Goal: Transaction & Acquisition: Purchase product/service

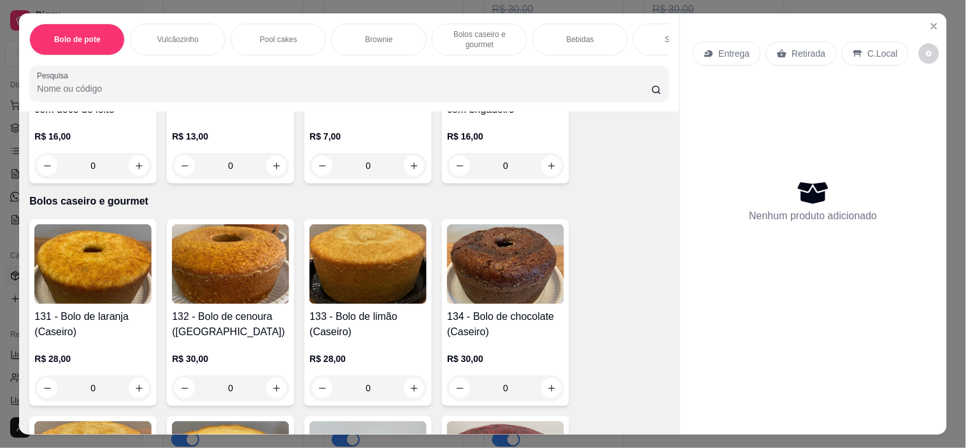
scroll to position [778, 0]
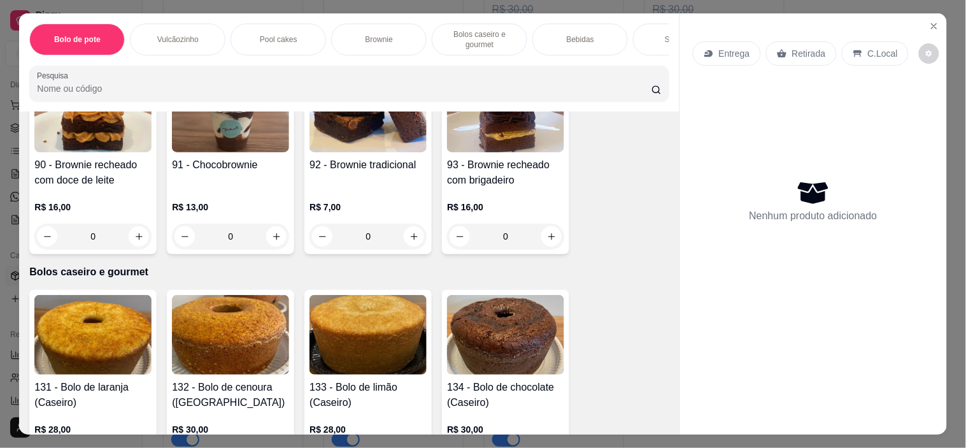
click at [276, 239] on div "0" at bounding box center [230, 236] width 117 height 25
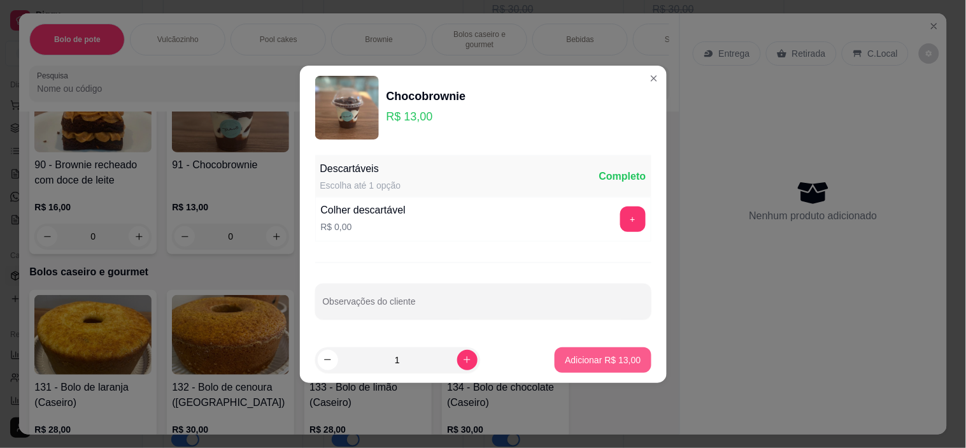
click at [626, 361] on p "Adicionar R$ 13,00" at bounding box center [603, 360] width 76 height 13
type input "1"
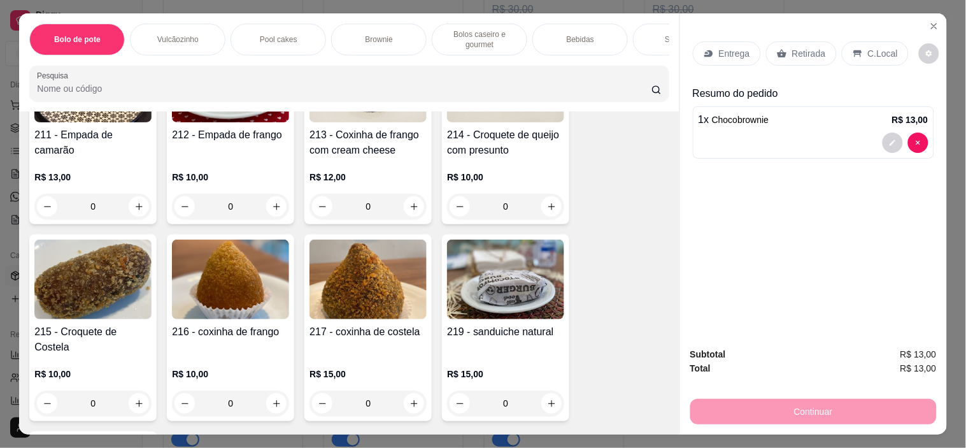
scroll to position [2477, 0]
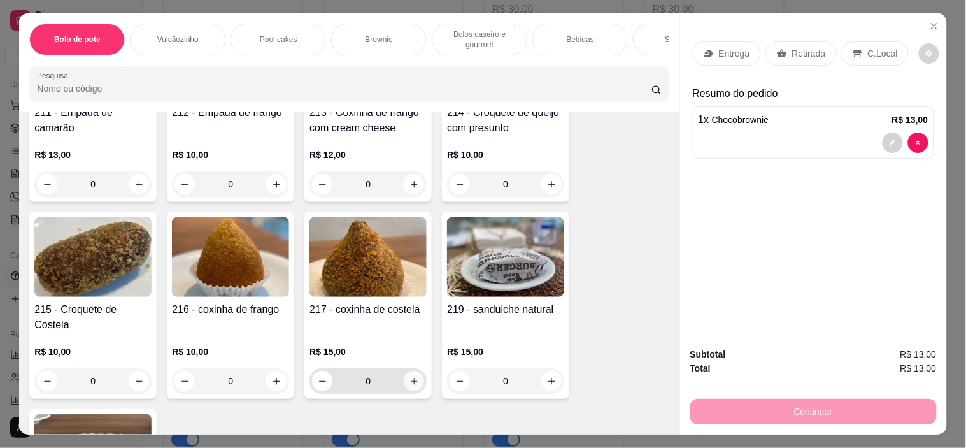
click at [414, 375] on button "increase-product-quantity" at bounding box center [414, 381] width 20 height 20
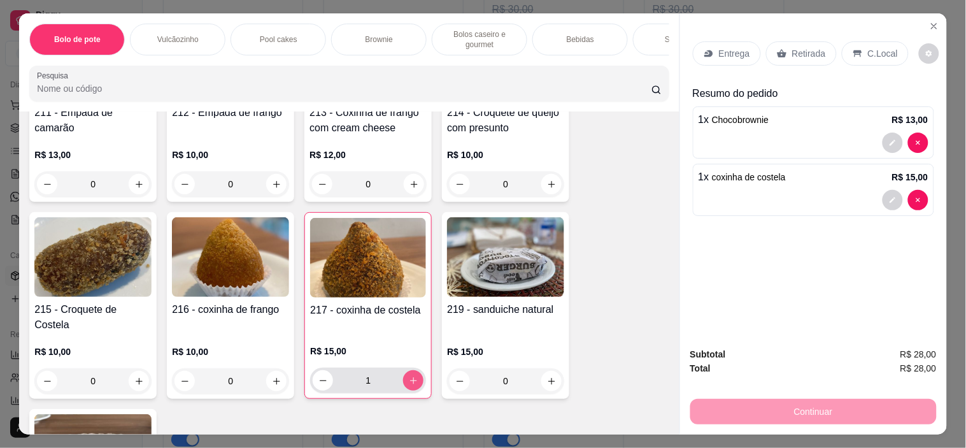
click at [414, 374] on button "increase-product-quantity" at bounding box center [413, 380] width 20 height 20
type input "2"
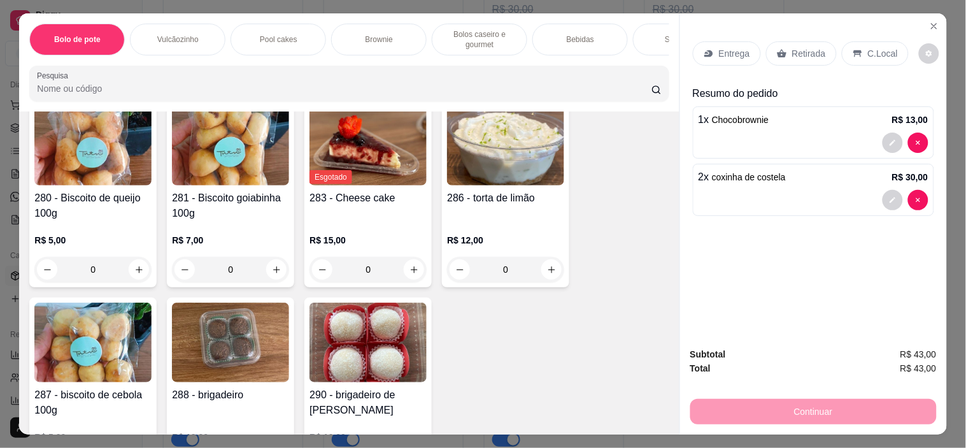
scroll to position [3043, 0]
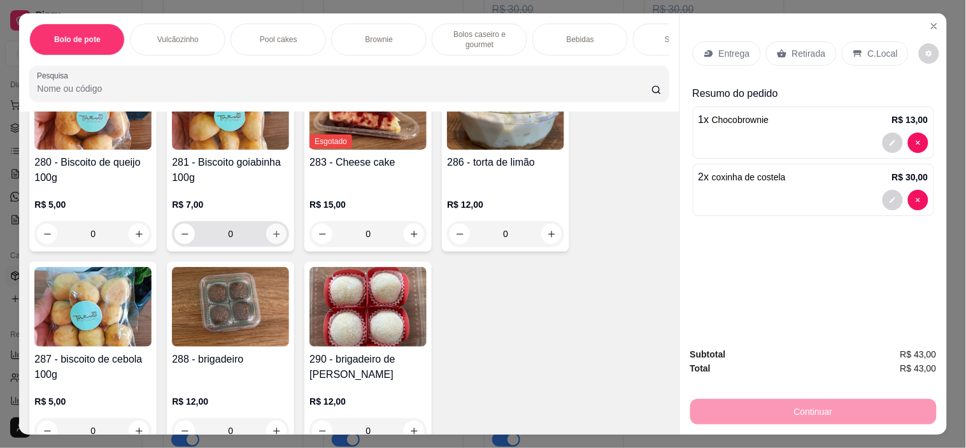
click at [271, 224] on button "increase-product-quantity" at bounding box center [276, 234] width 20 height 20
type input "1"
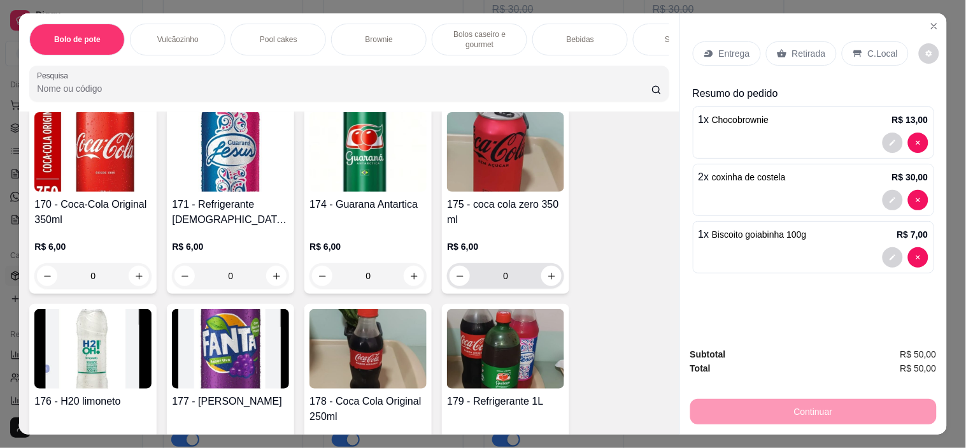
scroll to position [1911, 0]
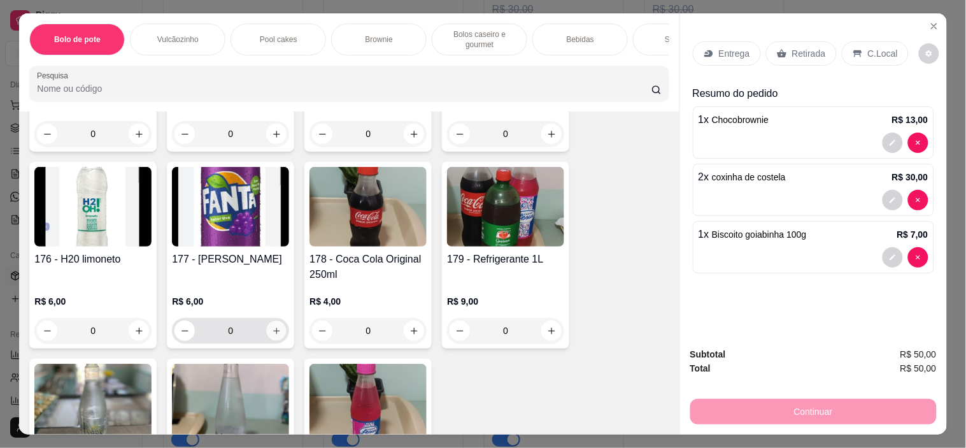
click at [272, 335] on icon "increase-product-quantity" at bounding box center [277, 331] width 10 height 10
type input "1"
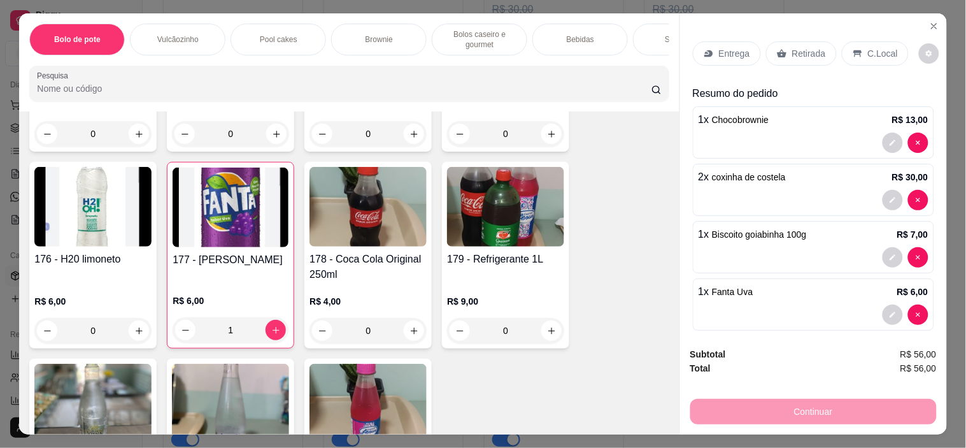
click at [806, 48] on p "Retirada" at bounding box center [809, 53] width 34 height 13
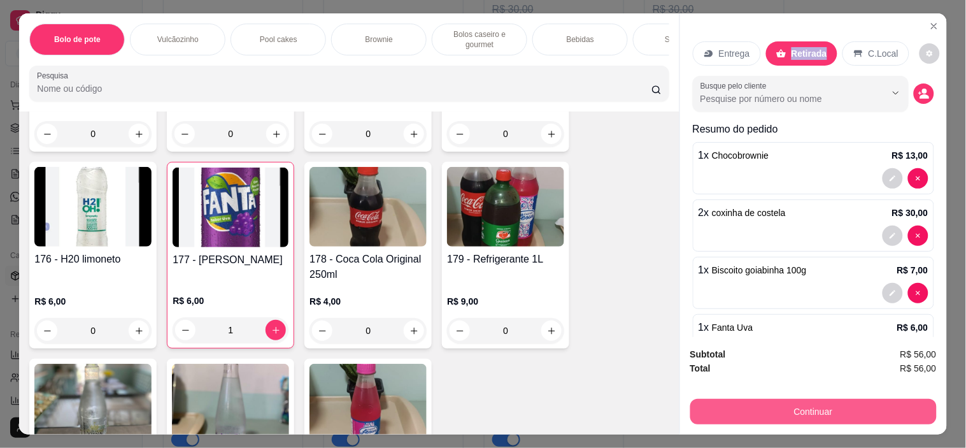
click at [787, 406] on button "Continuar" at bounding box center [814, 411] width 247 height 25
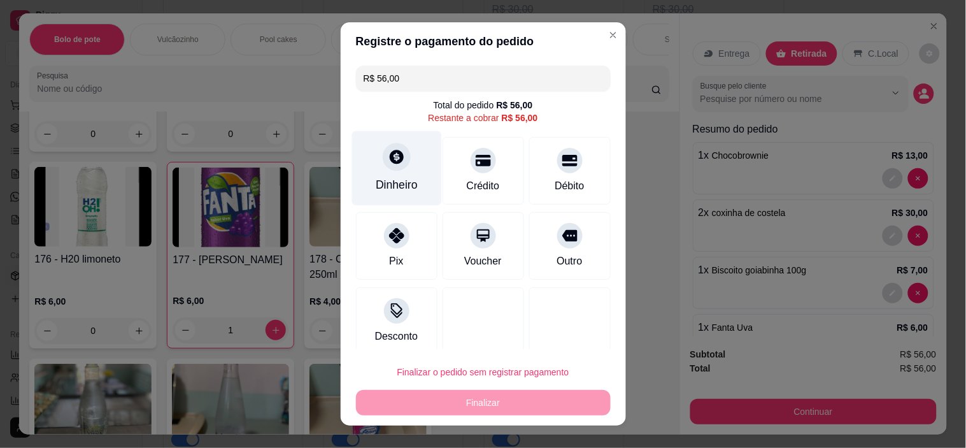
click at [399, 183] on div "Dinheiro" at bounding box center [397, 184] width 42 height 17
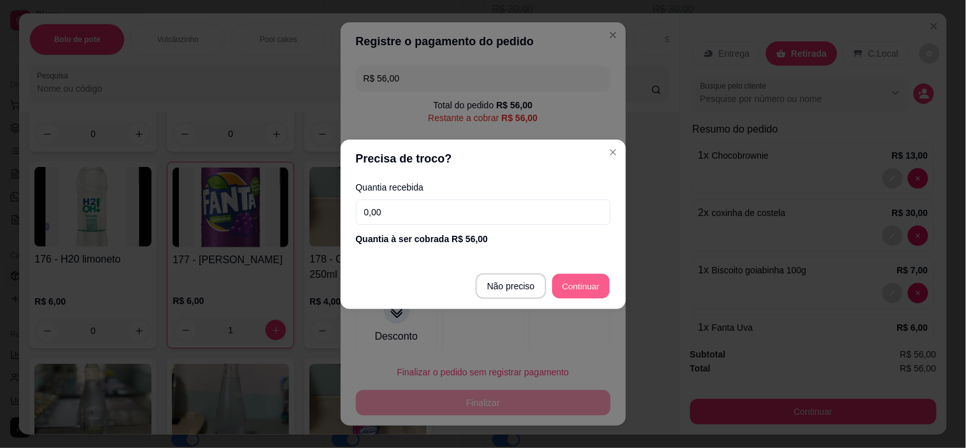
type input "R$ 0,00"
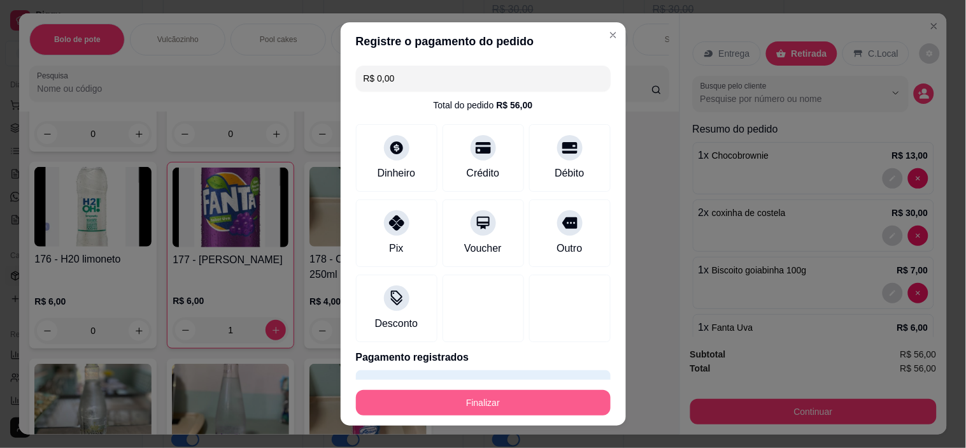
click at [540, 390] on div "Finalizar" at bounding box center [483, 402] width 255 height 25
click at [521, 405] on button "Finalizar" at bounding box center [483, 402] width 255 height 25
click at [521, 405] on div "Finalizar" at bounding box center [483, 402] width 255 height 25
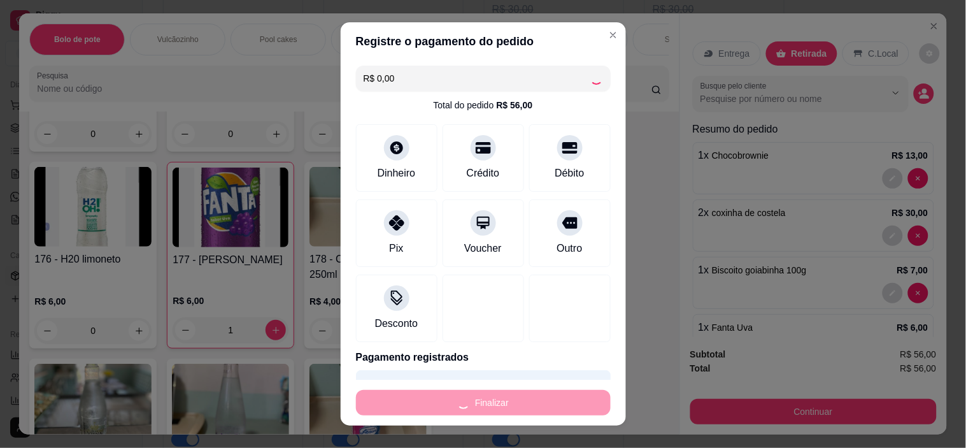
type input "0"
type input "-R$ 56,00"
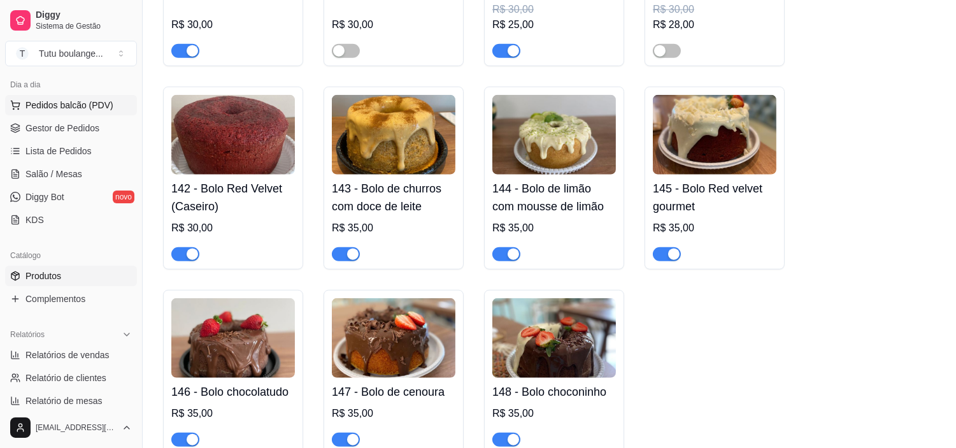
click at [85, 103] on span "Pedidos balcão (PDV)" at bounding box center [69, 105] width 88 height 13
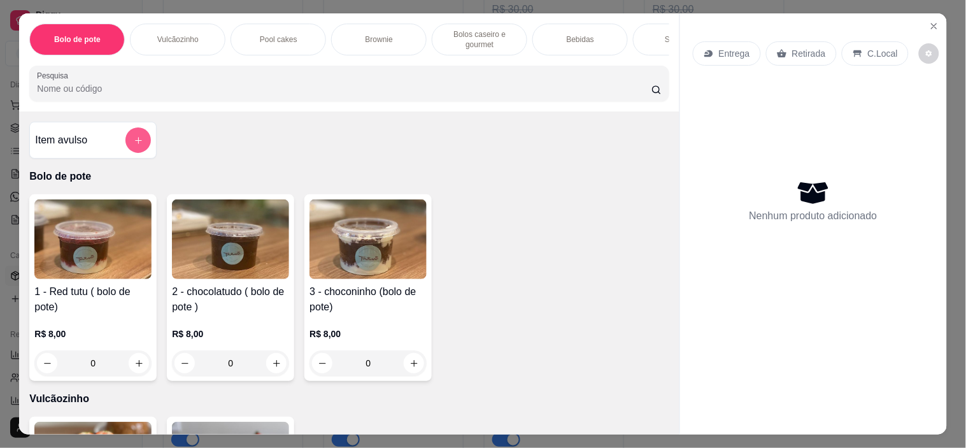
click at [134, 145] on icon "add-separate-item" at bounding box center [139, 141] width 10 height 10
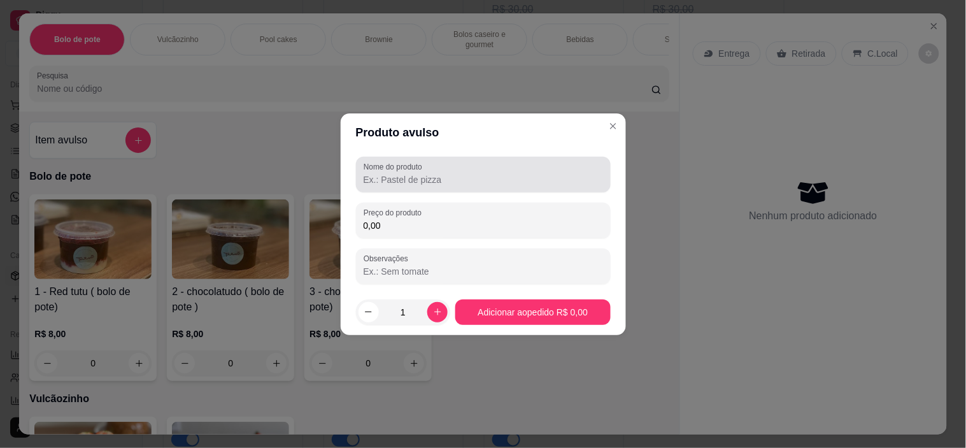
drag, startPoint x: 416, startPoint y: 175, endPoint x: 422, endPoint y: 175, distance: 6.4
click at [416, 176] on input "Nome do produto" at bounding box center [484, 179] width 240 height 13
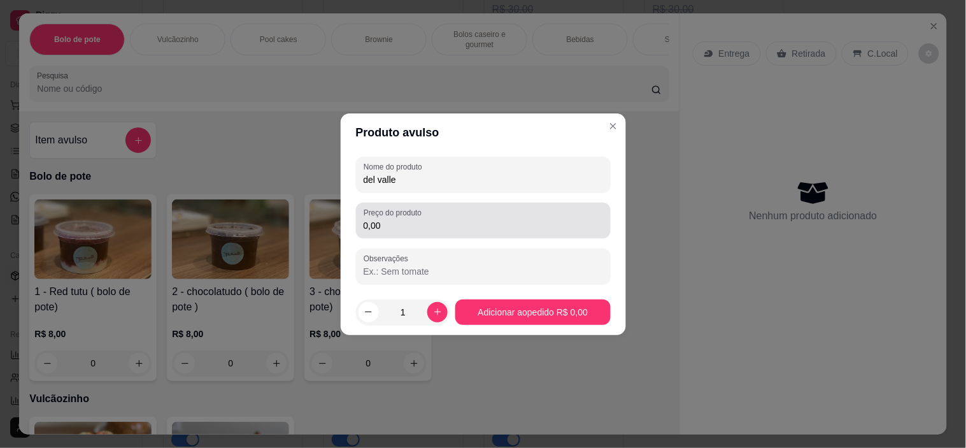
type input "del valle"
click at [436, 227] on input "0,00" at bounding box center [484, 225] width 240 height 13
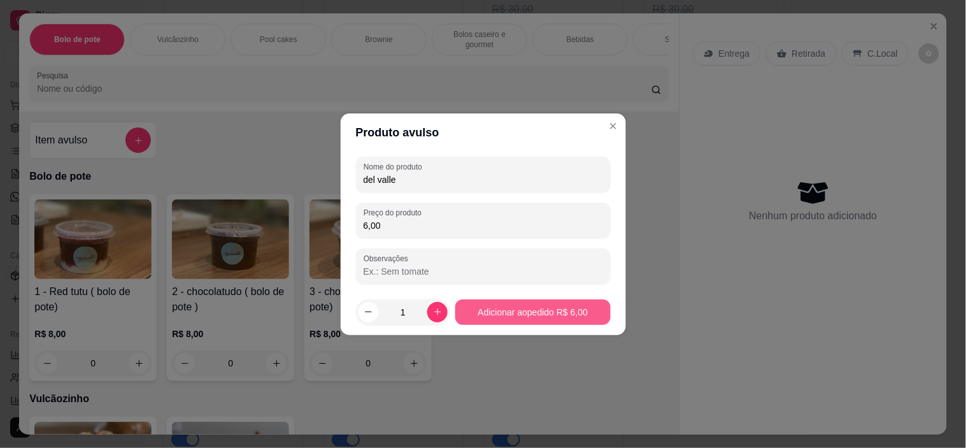
type input "6,00"
click at [515, 306] on div "1 - Red tutu ( bolo de pote) R$ 8,00 0 2 - chocolatudo ( bolo de pote ) R$ 8,00…" at bounding box center [349, 287] width 640 height 187
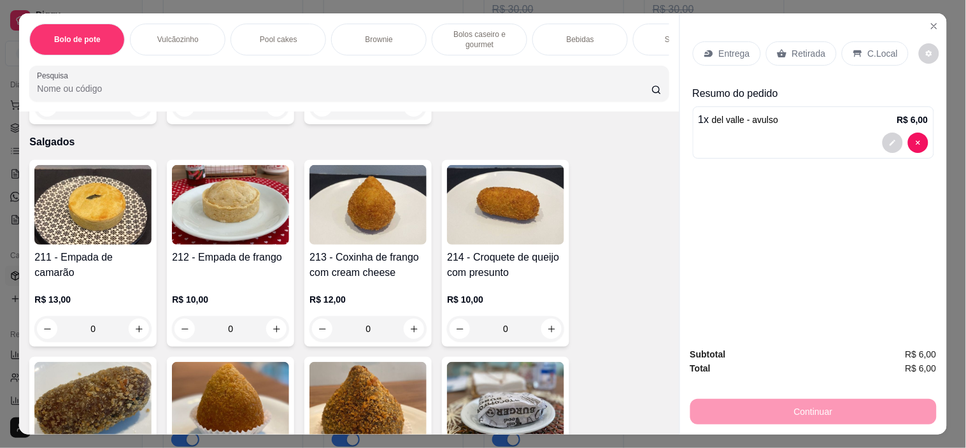
scroll to position [2335, 0]
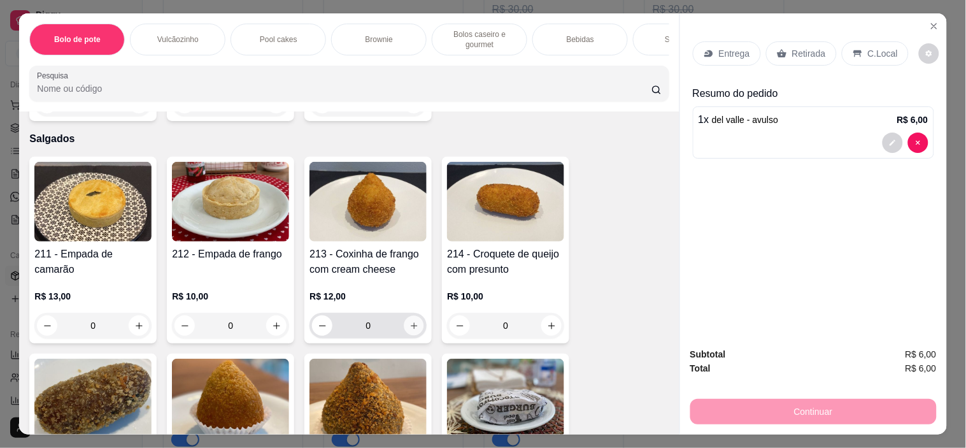
click at [410, 321] on icon "increase-product-quantity" at bounding box center [415, 326] width 10 height 10
type input "1"
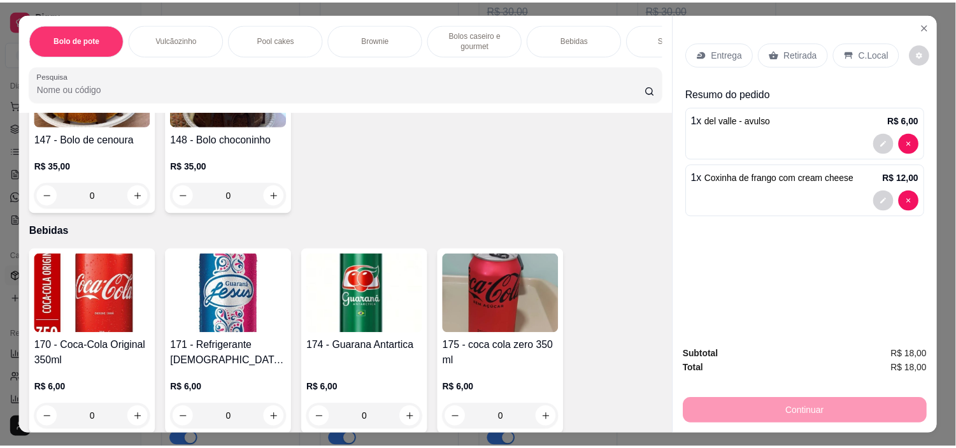
scroll to position [1698, 0]
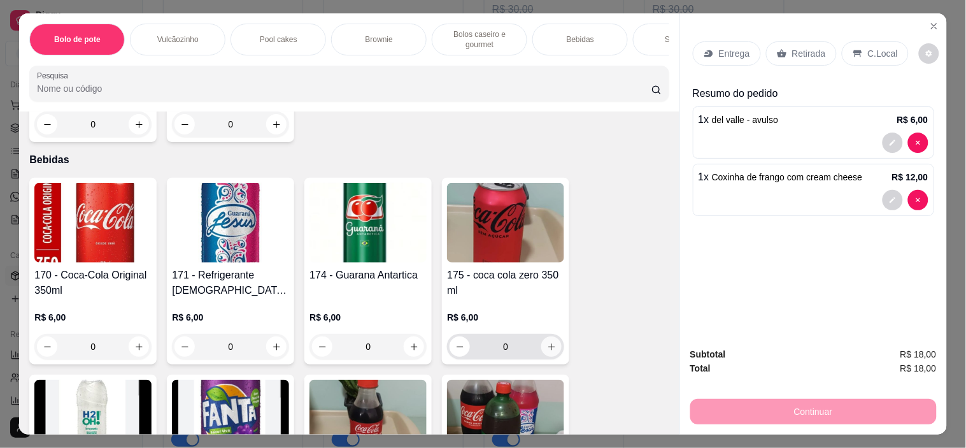
click at [552, 352] on button "increase-product-quantity" at bounding box center [551, 346] width 20 height 20
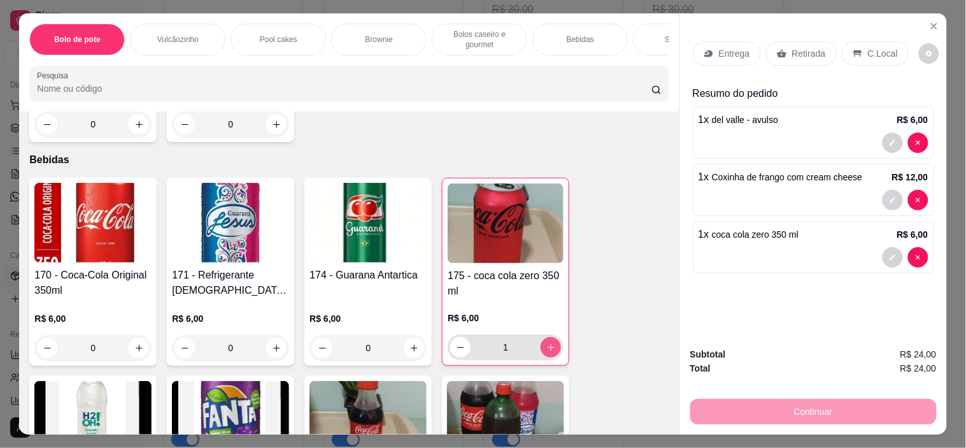
click at [552, 352] on button "increase-product-quantity" at bounding box center [551, 347] width 20 height 20
type input "2"
click at [804, 47] on p "Retirada" at bounding box center [809, 53] width 34 height 13
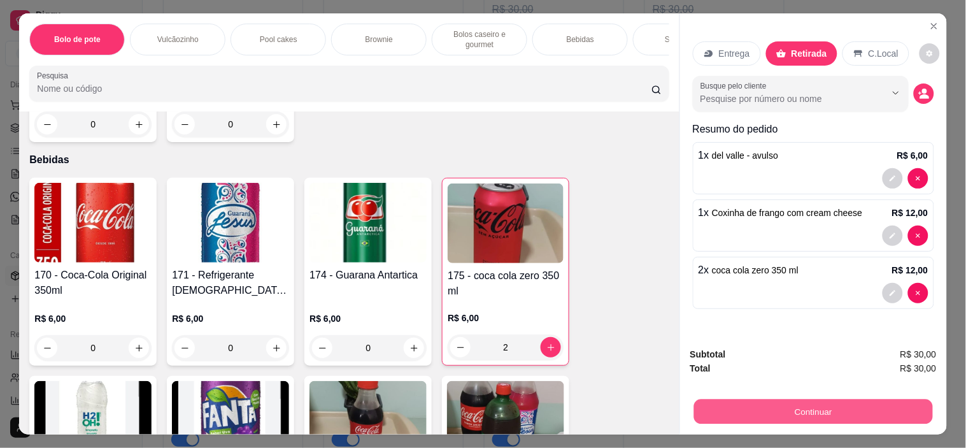
click at [818, 409] on button "Continuar" at bounding box center [813, 411] width 239 height 25
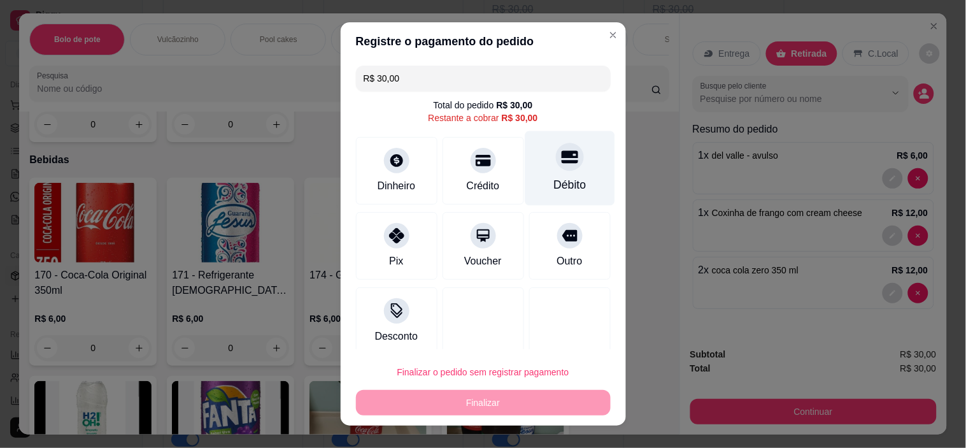
click at [559, 176] on div "Débito" at bounding box center [570, 184] width 32 height 17
type input "R$ 0,00"
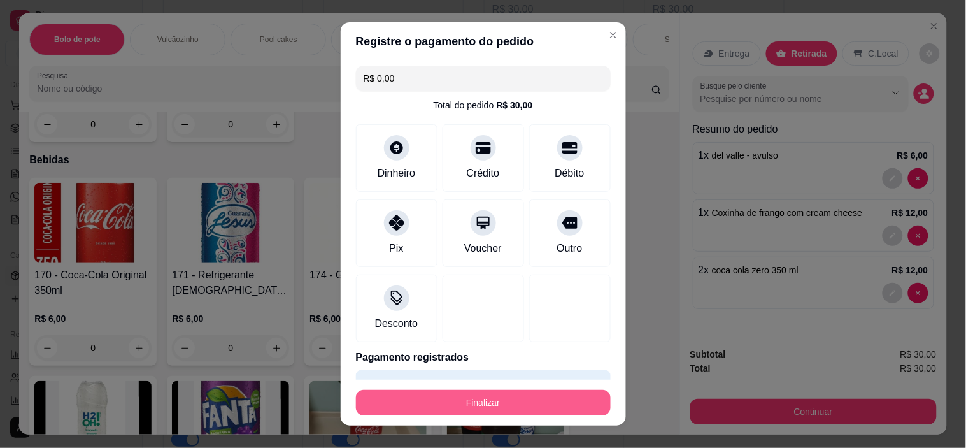
click at [567, 403] on button "Finalizar" at bounding box center [483, 402] width 255 height 25
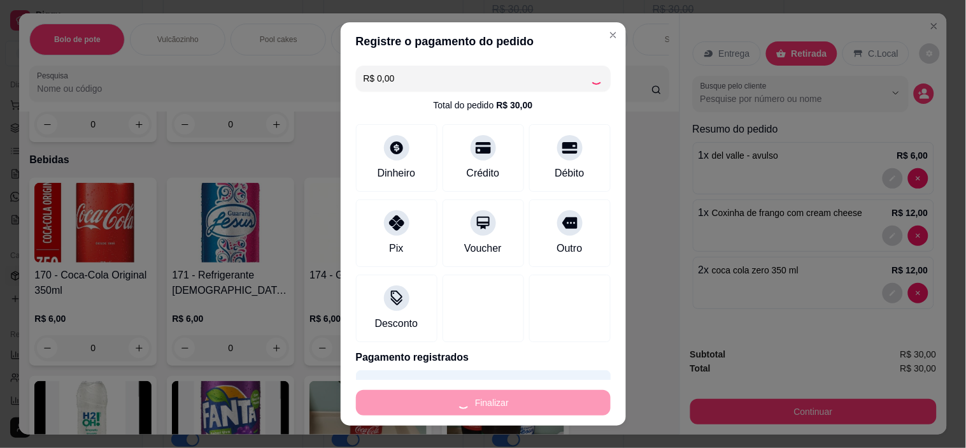
type input "0"
type input "-R$ 30,00"
